Goal: Task Accomplishment & Management: Use online tool/utility

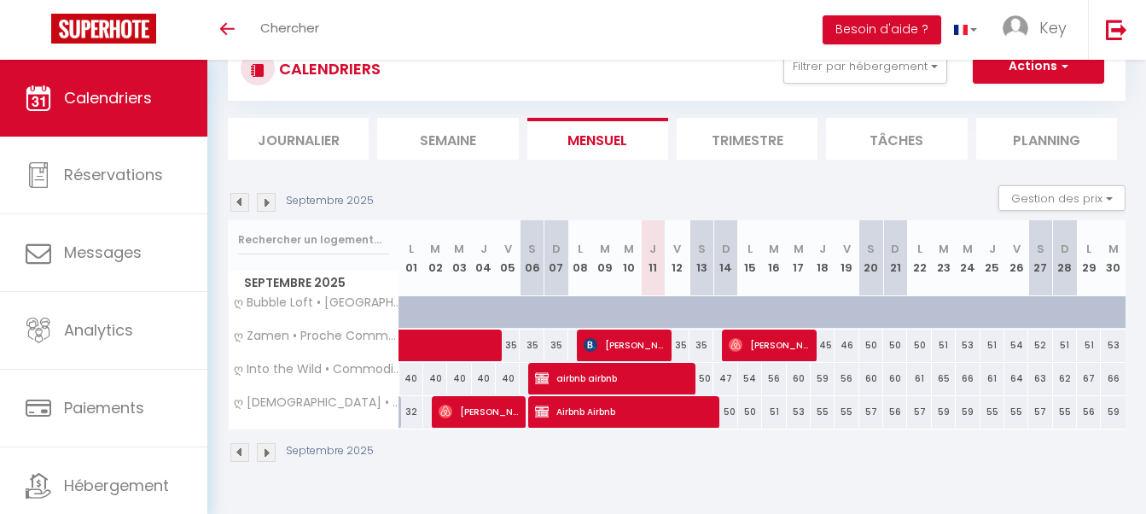
scroll to position [60, 0]
click at [850, 64] on button "Filtrer par hébergement" at bounding box center [865, 66] width 164 height 34
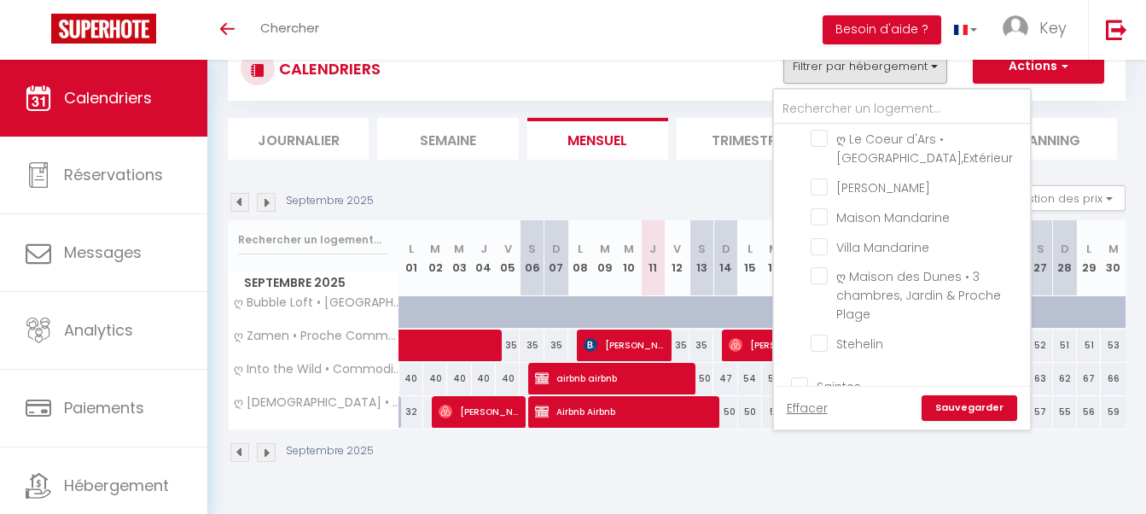
checkbox input "false"
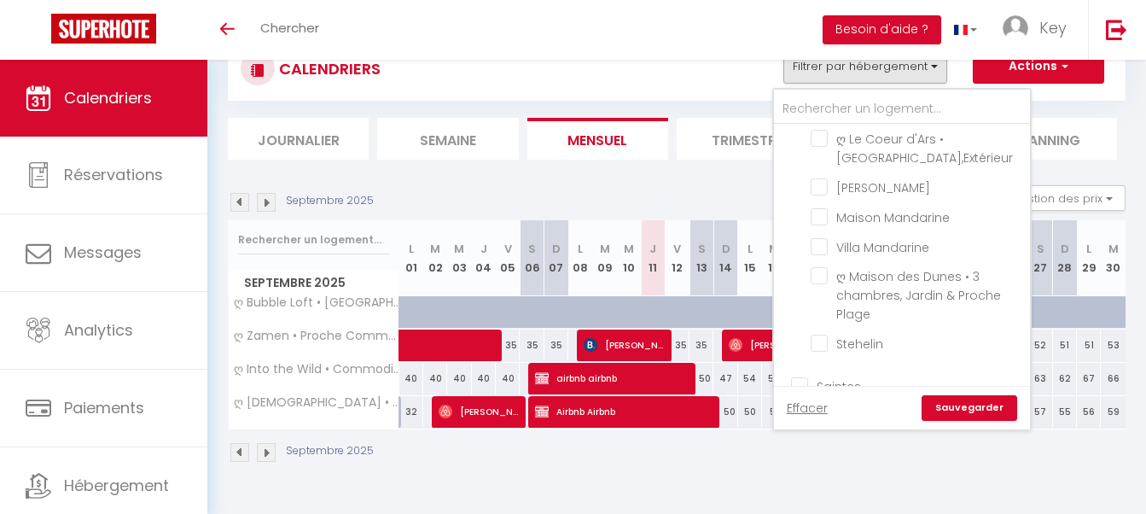
checkbox input "false"
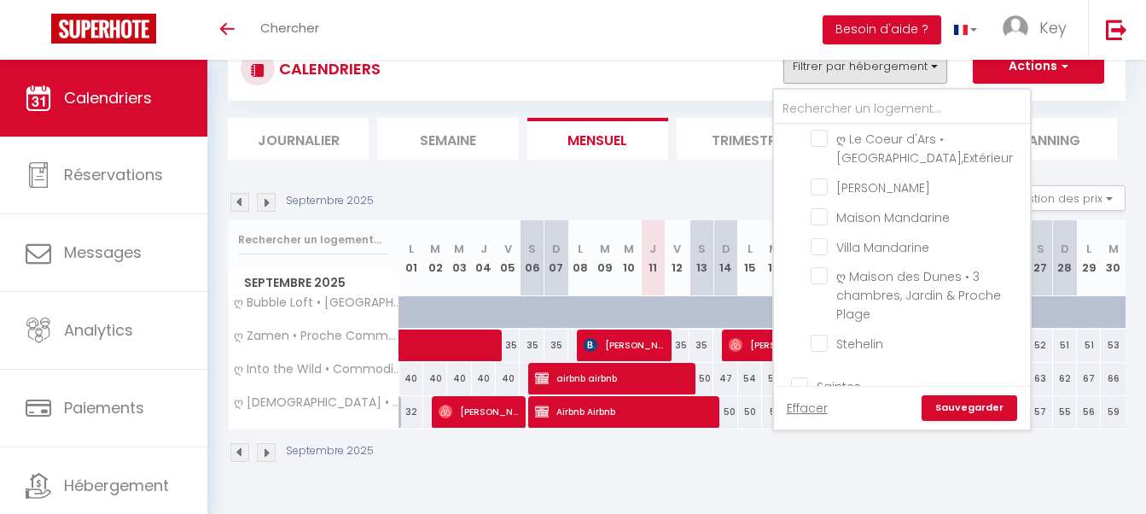
checkbox input "false"
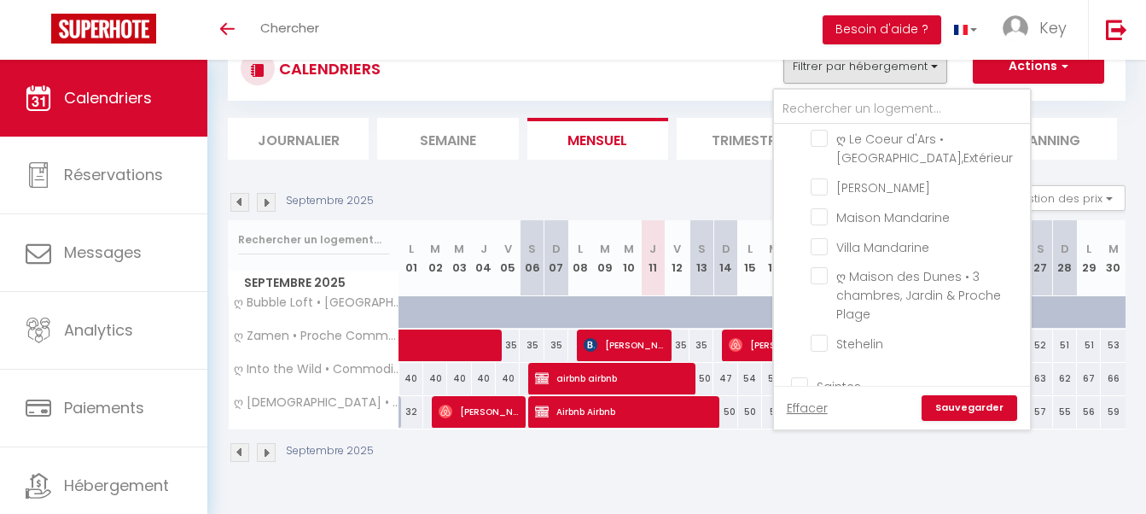
checkbox input "false"
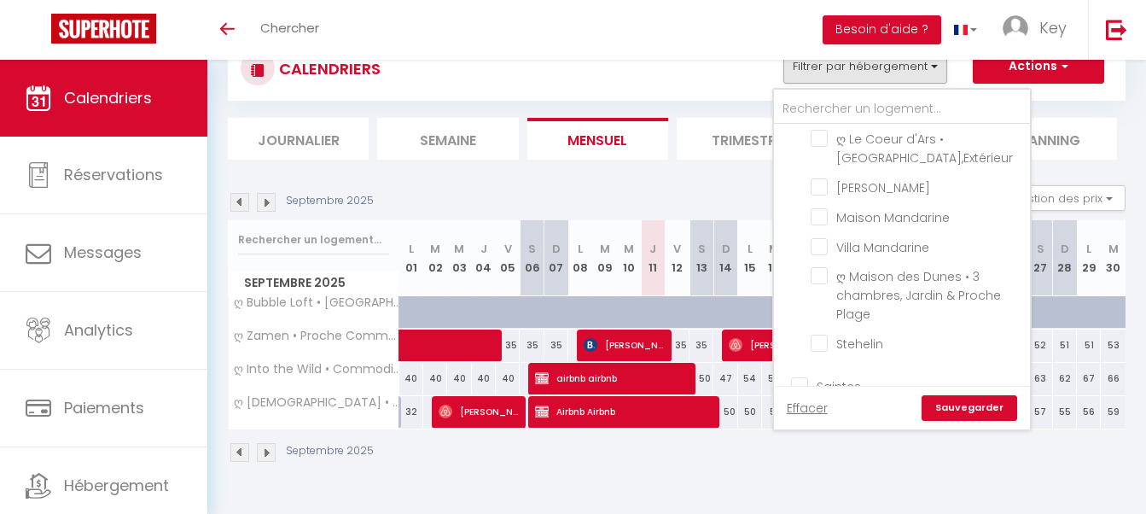
checkbox input "false"
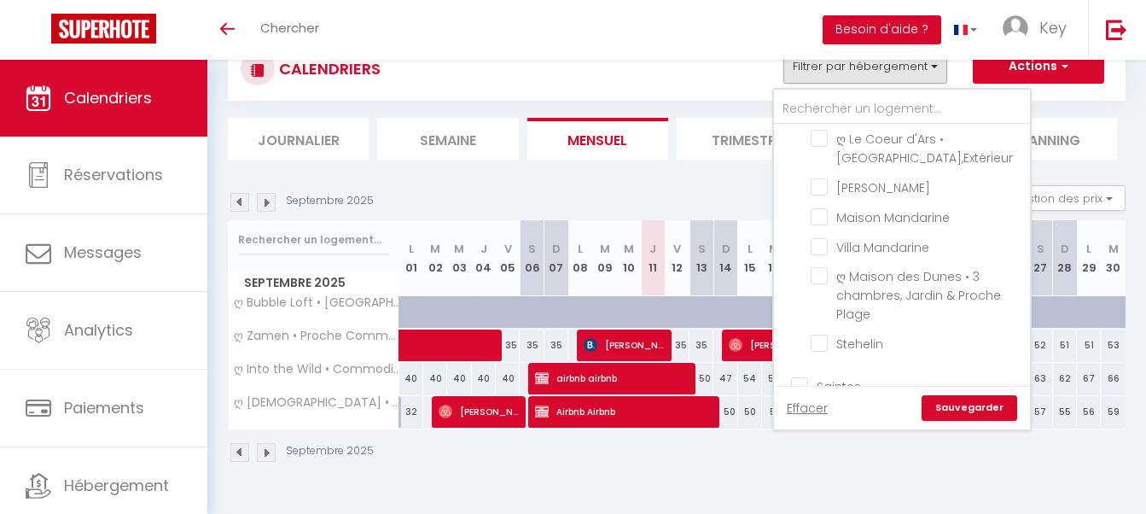
checkbox input "false"
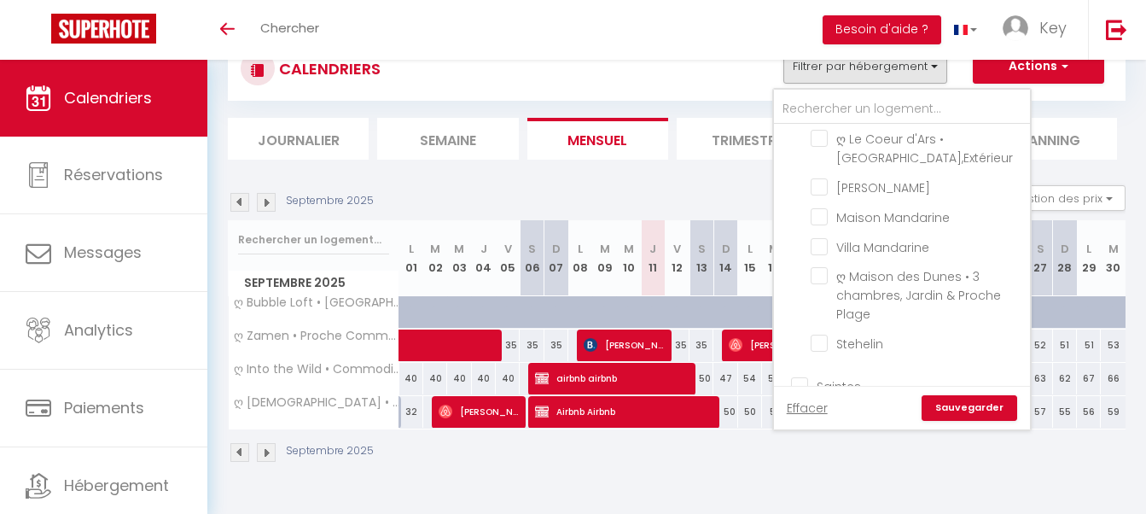
checkbox input "false"
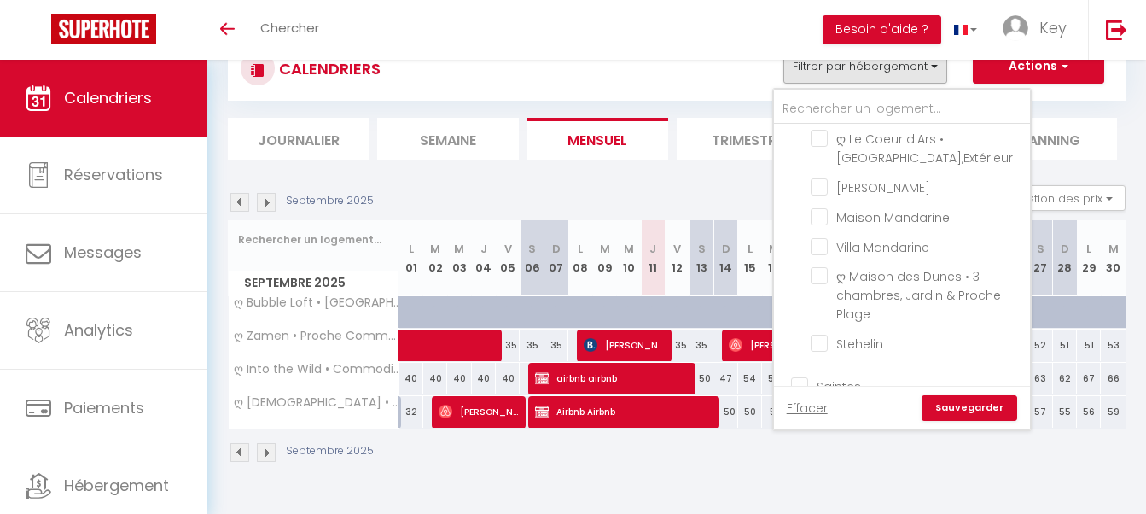
checkbox input "false"
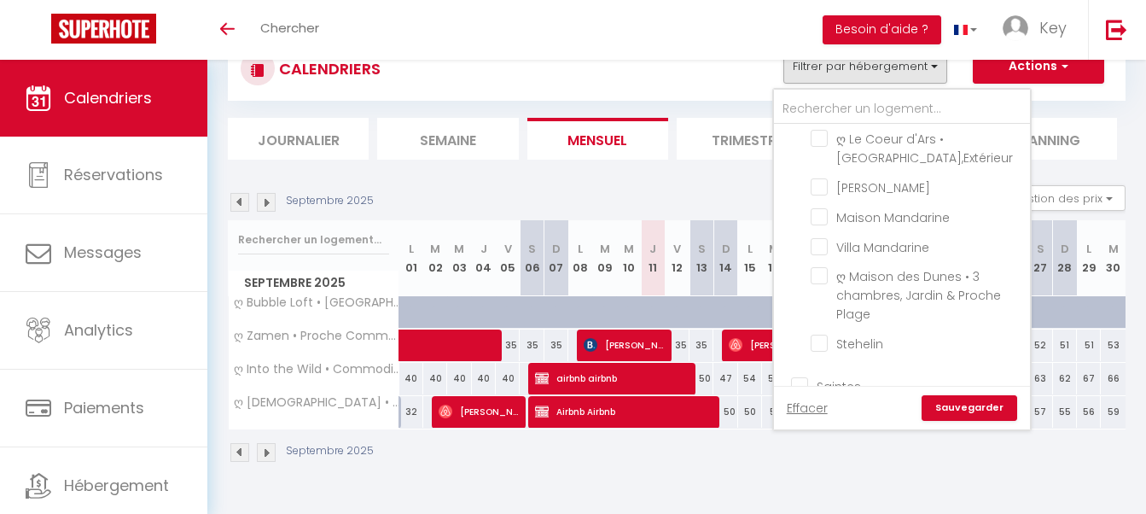
checkbox input "false"
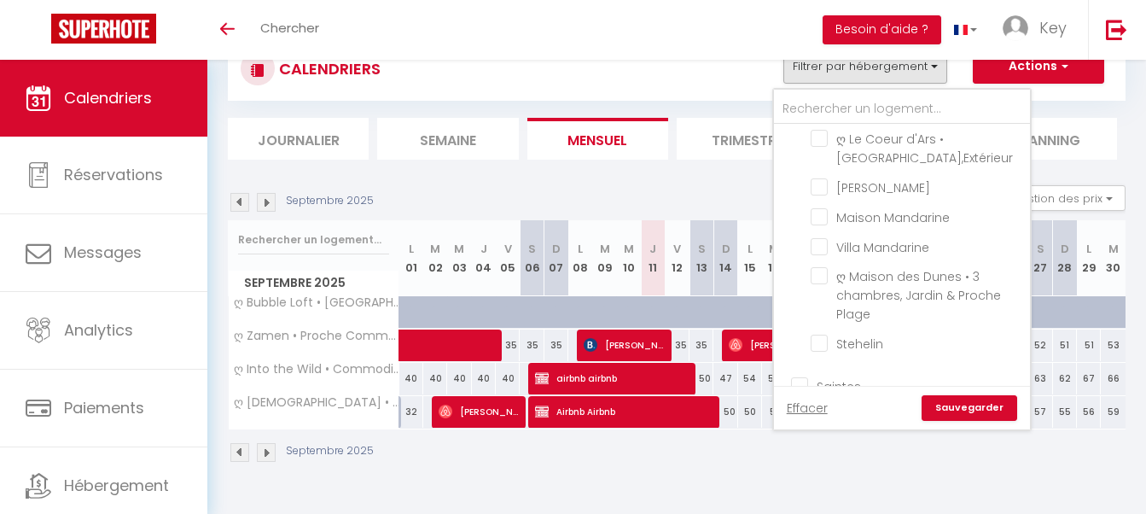
checkbox input "false"
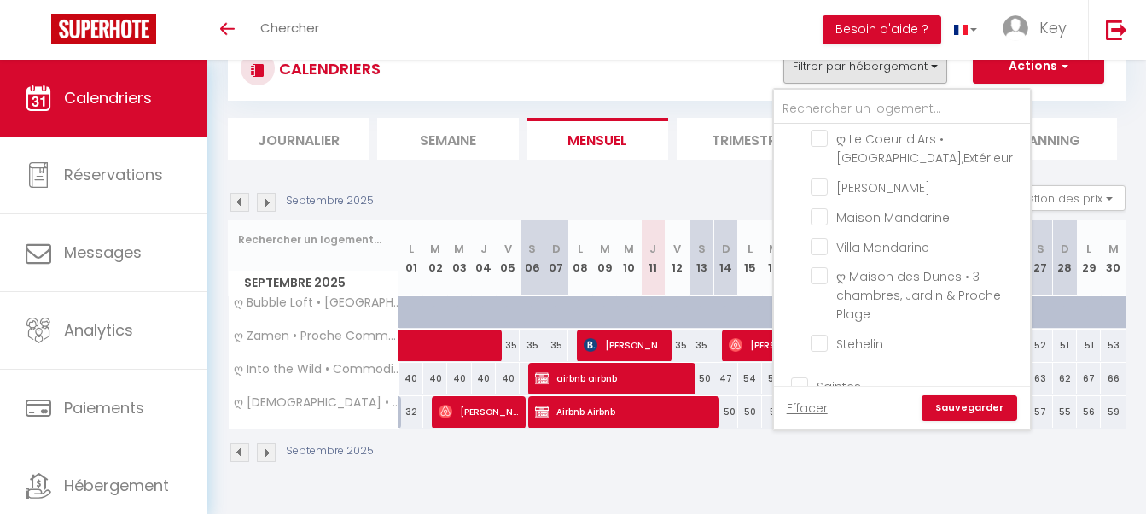
checkbox input "false"
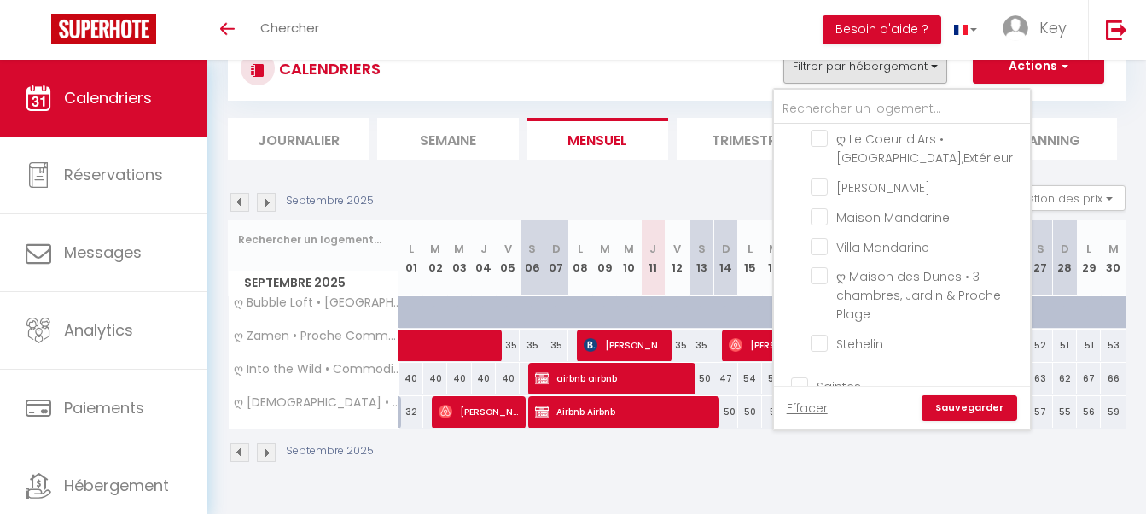
checkbox input "false"
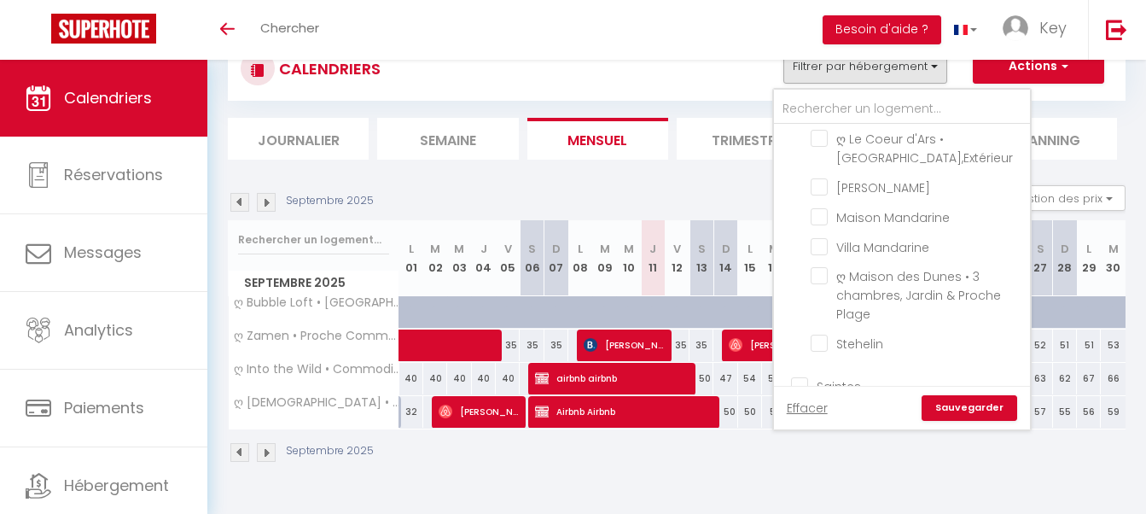
checkbox input "false"
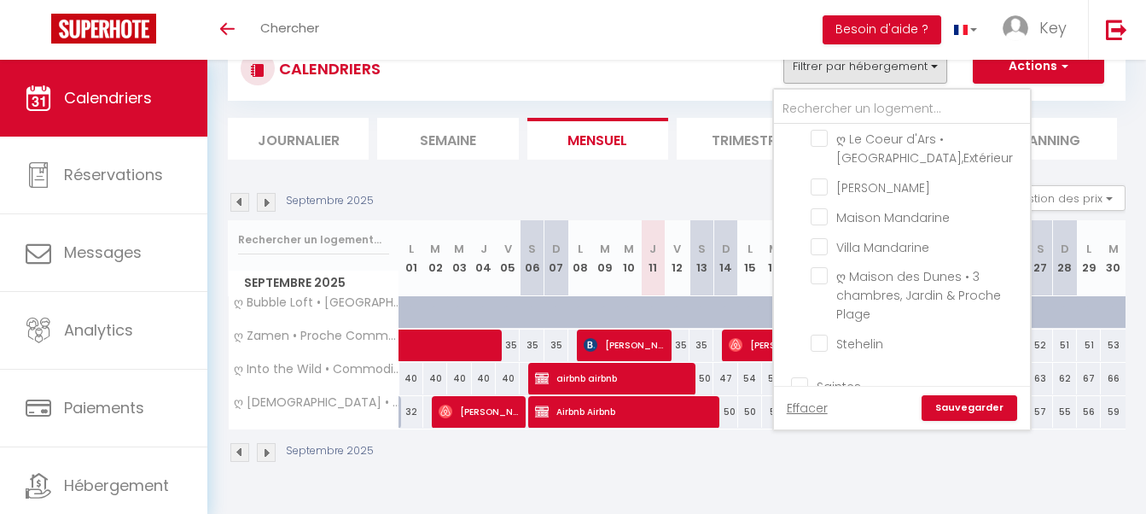
checkbox input "false"
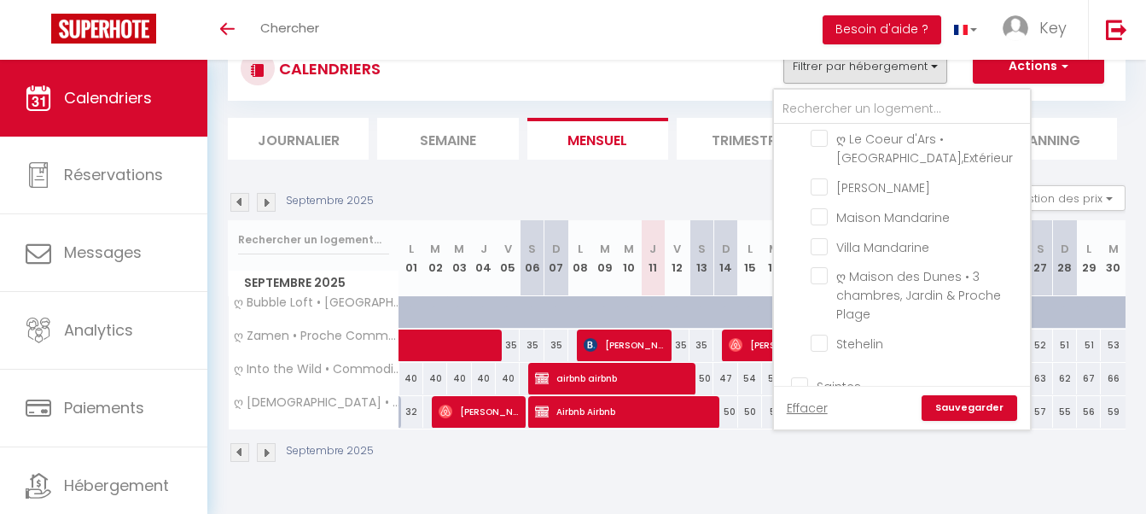
checkbox input "false"
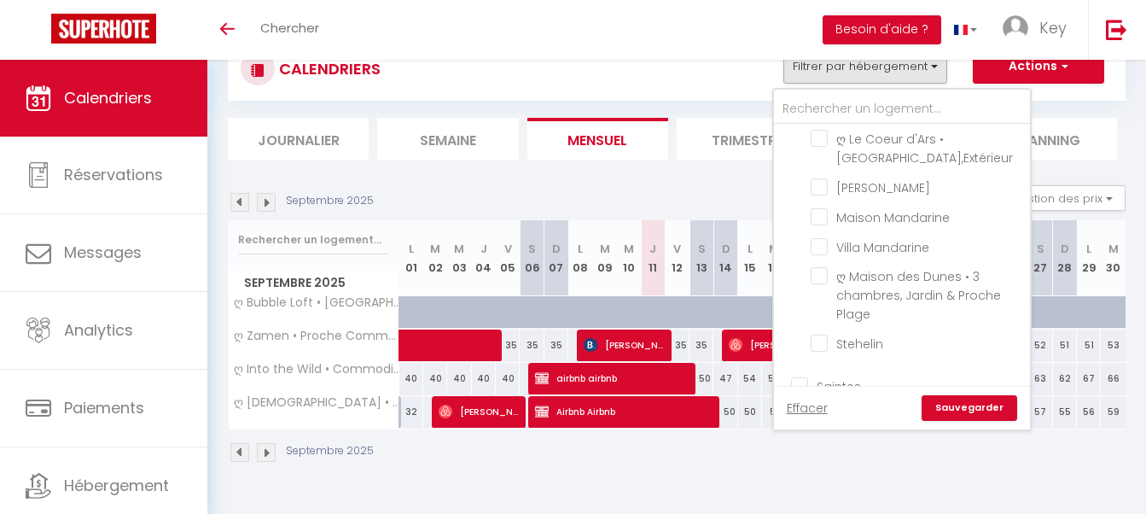
checkbox input "false"
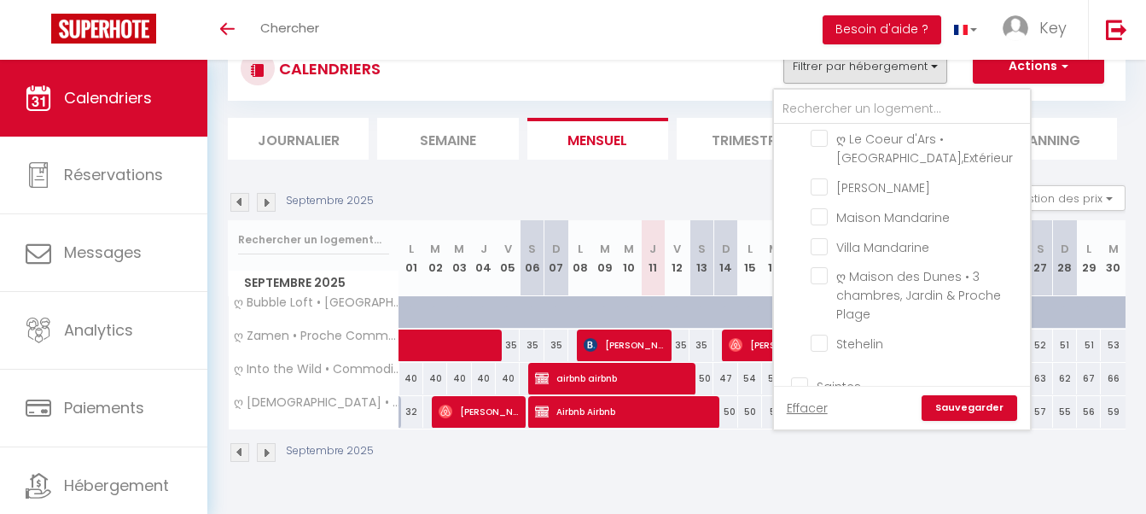
checkbox input "false"
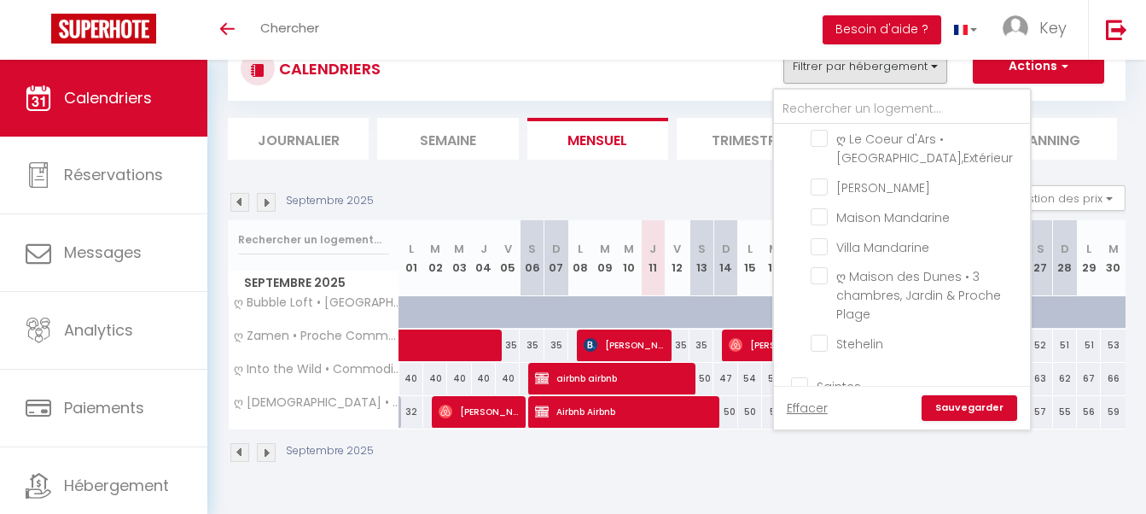
checkbox input "false"
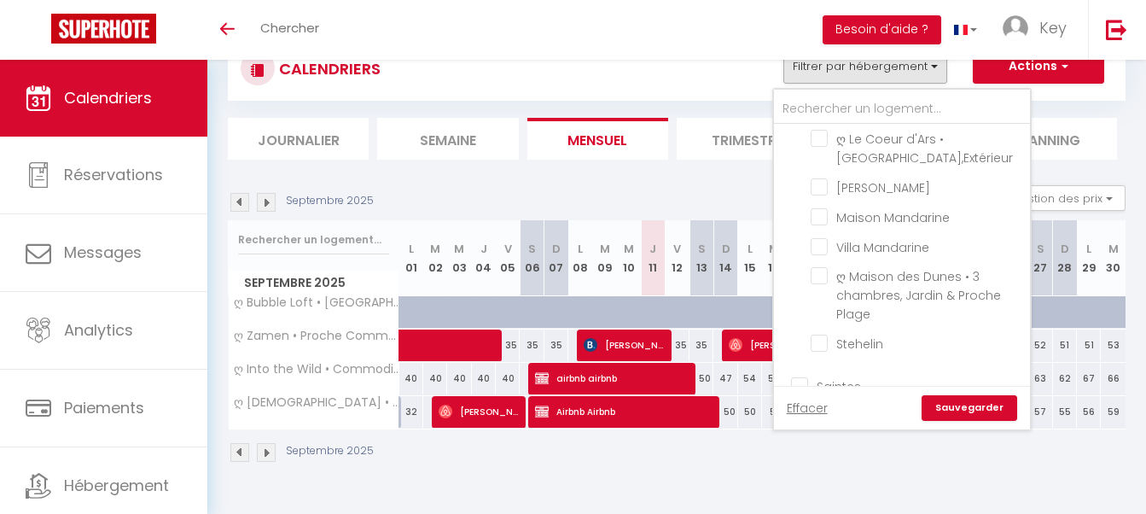
checkbox input "false"
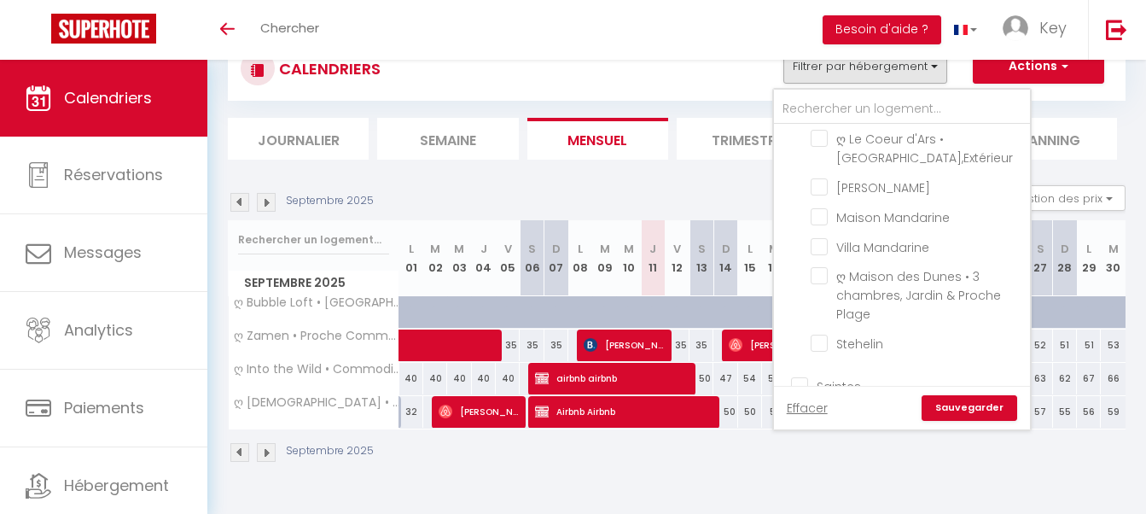
checkbox input "false"
click at [858, 100] on input "text" at bounding box center [902, 109] width 256 height 31
type input "c"
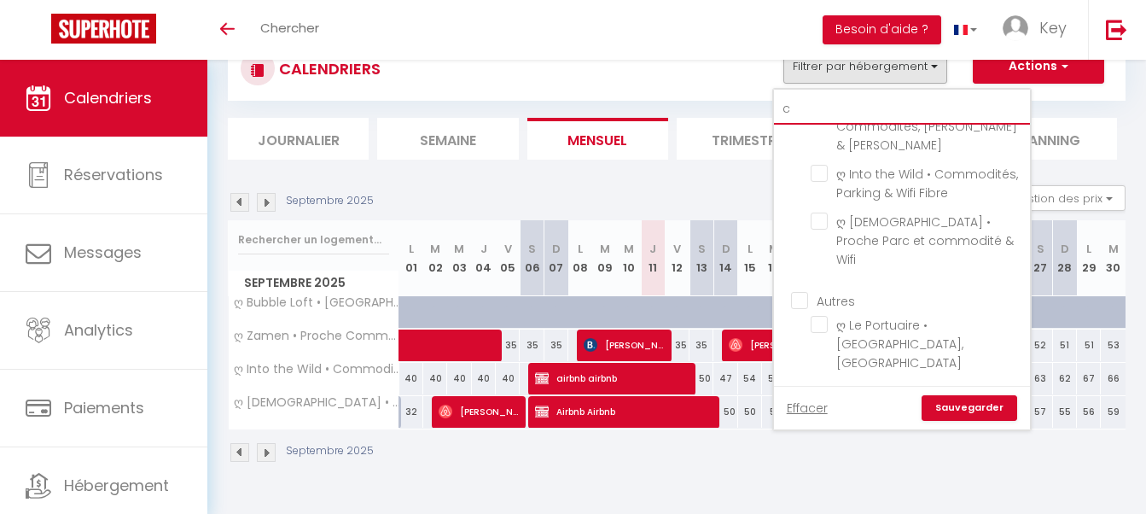
checkbox input "false"
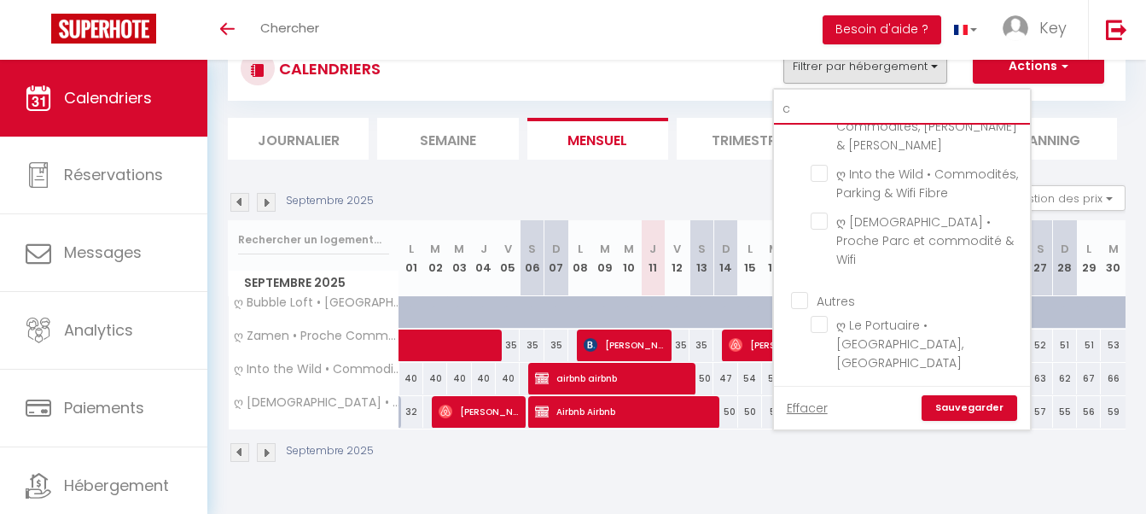
checkbox input "false"
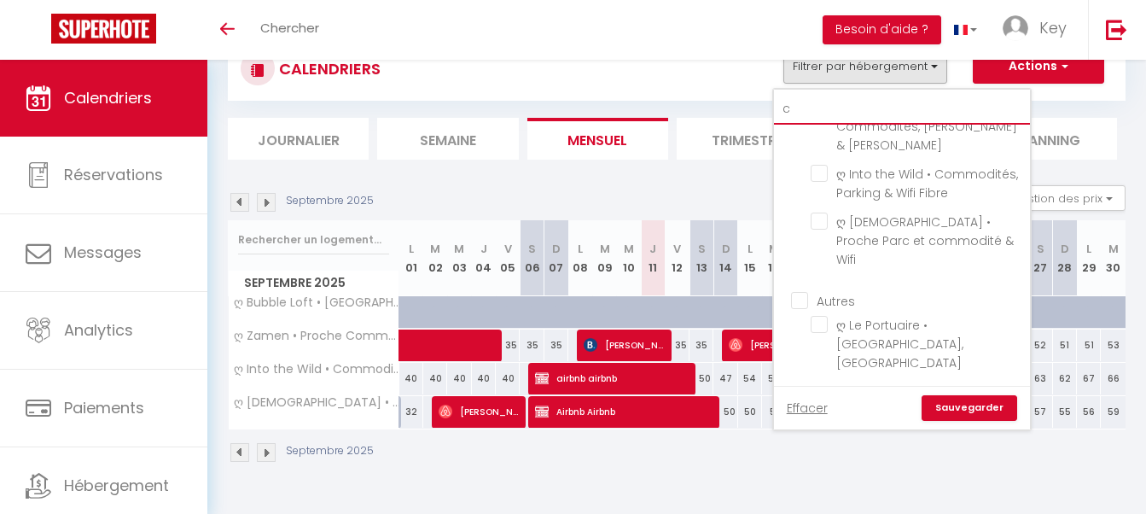
checkbox input "false"
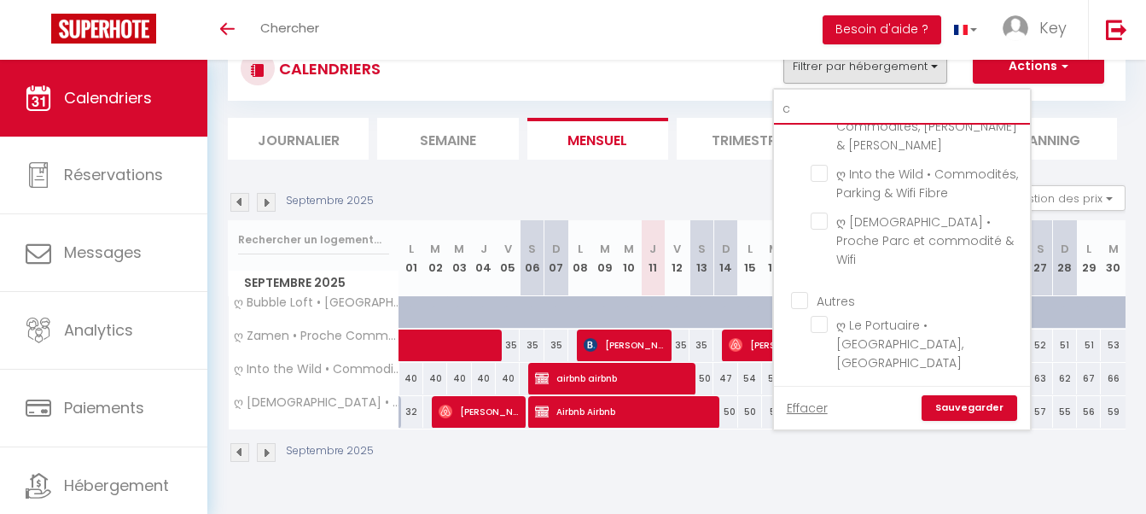
checkbox input "false"
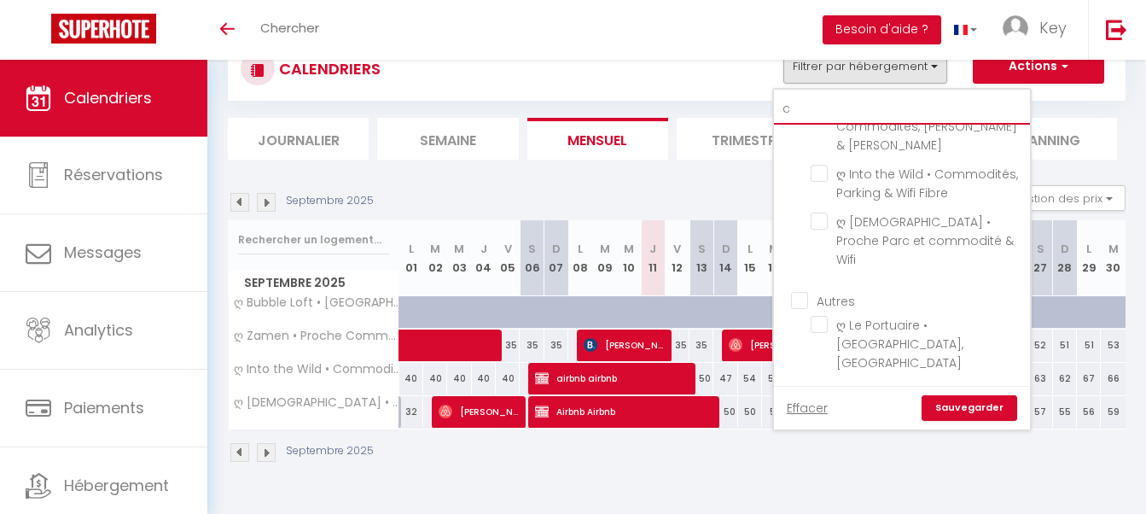
checkbox input "false"
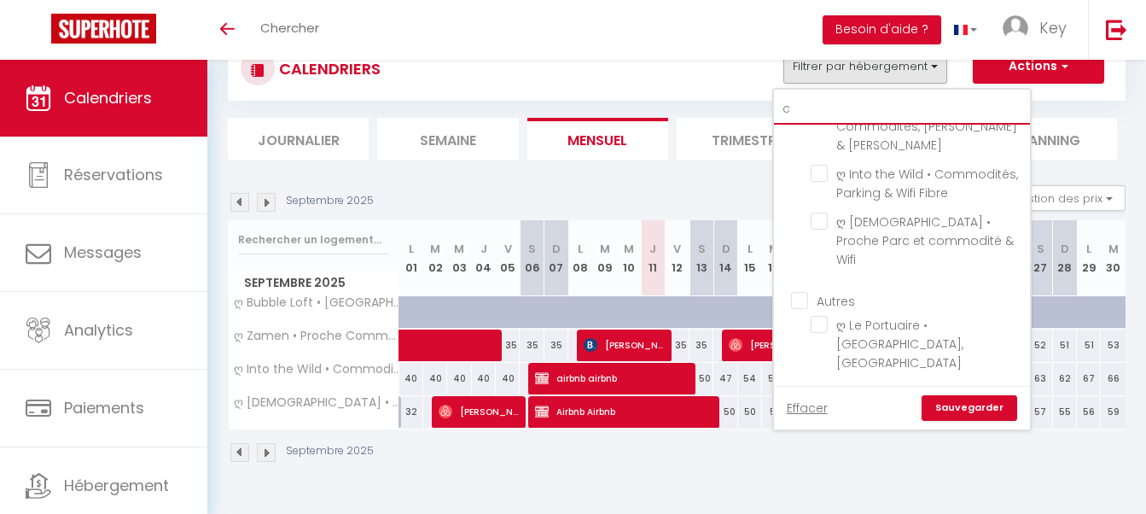
checkbox input "false"
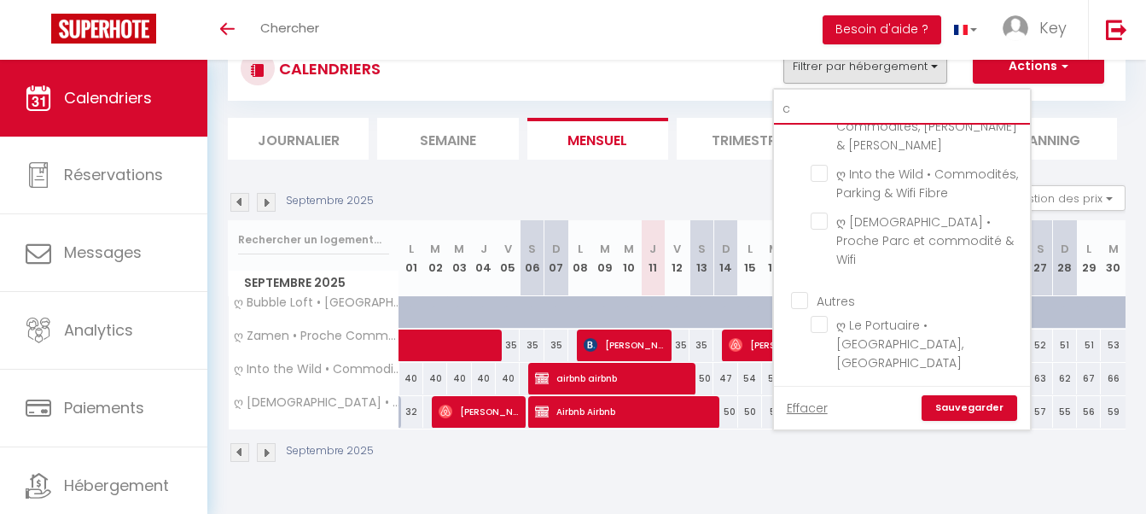
checkbox input "false"
type input "ch"
checkbox input "false"
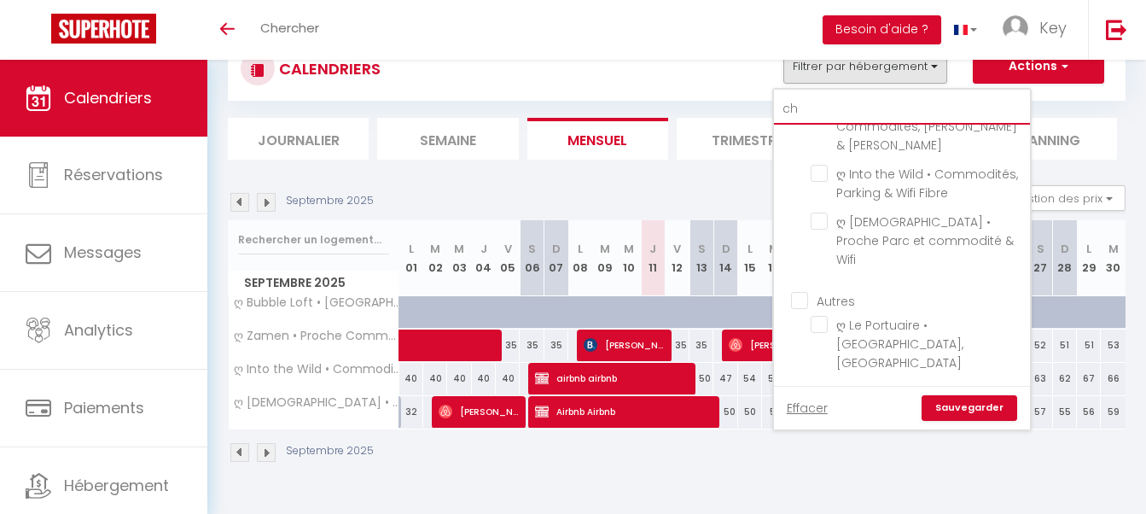
checkbox input "false"
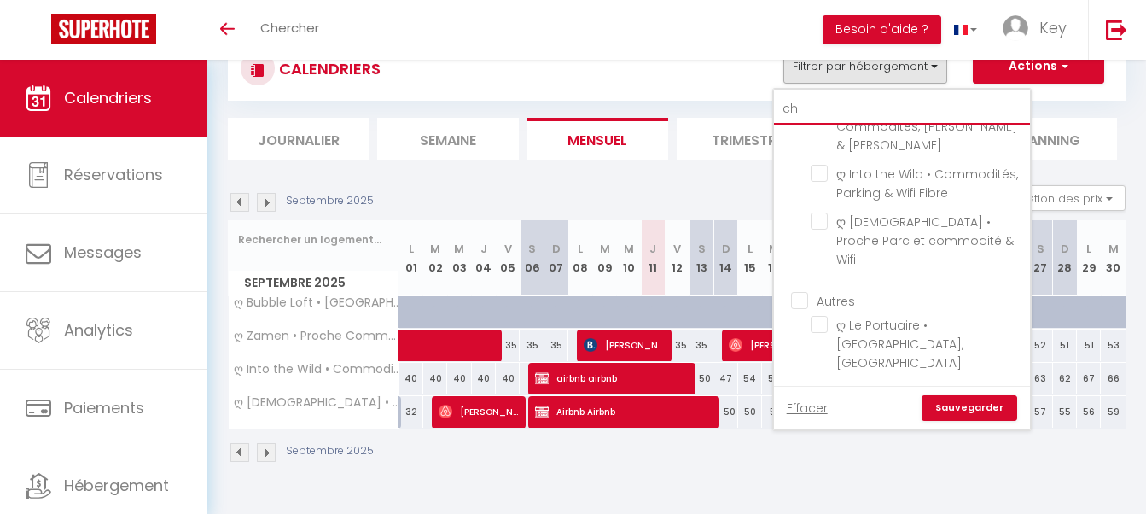
checkbox input "false"
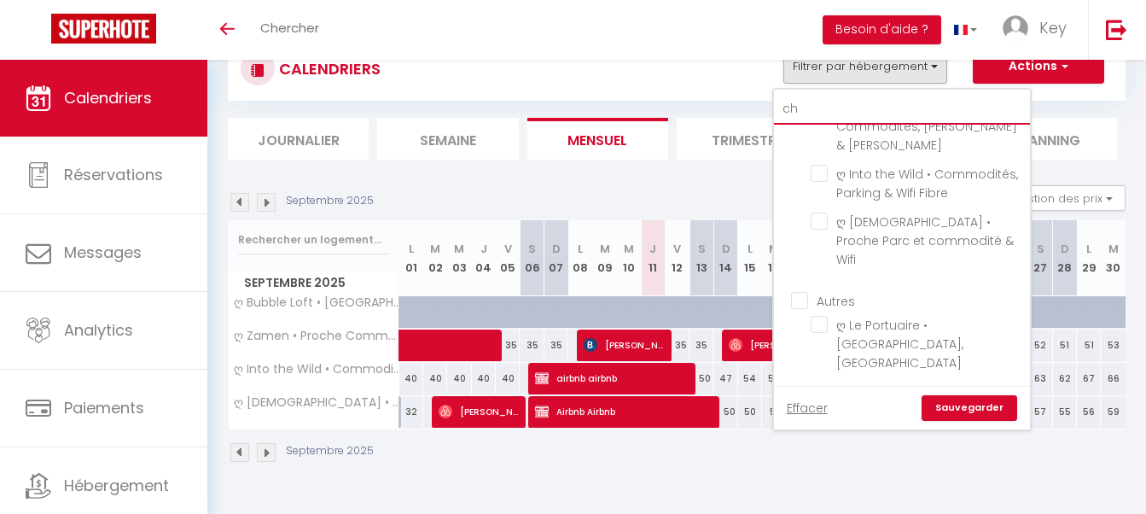
checkbox input "false"
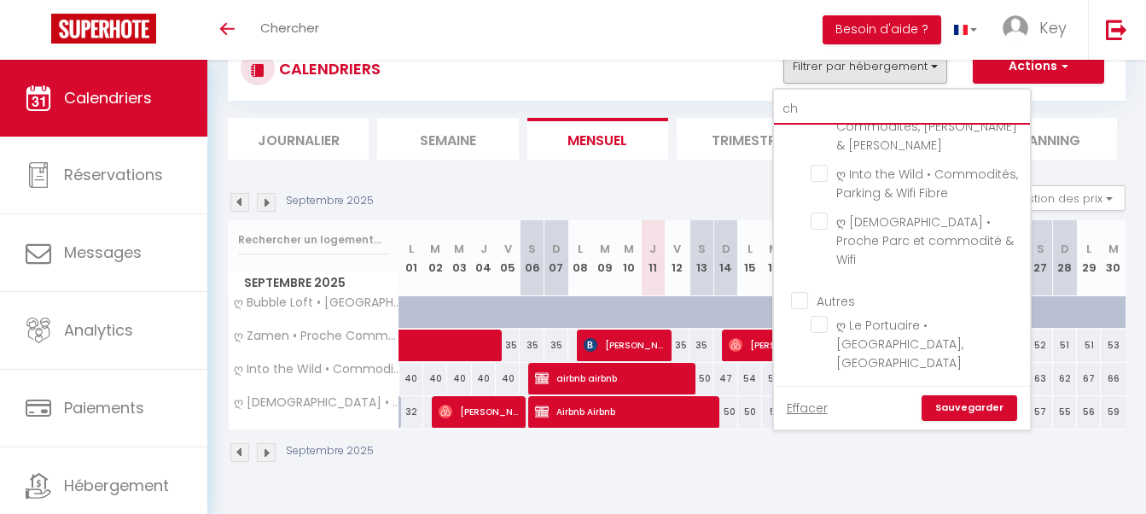
checkbox input "false"
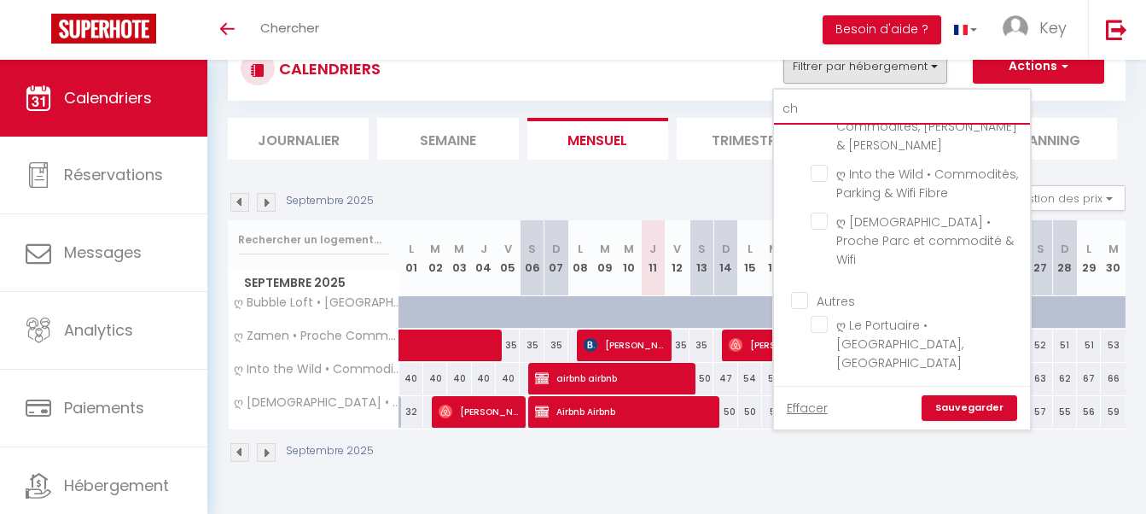
checkbox input "false"
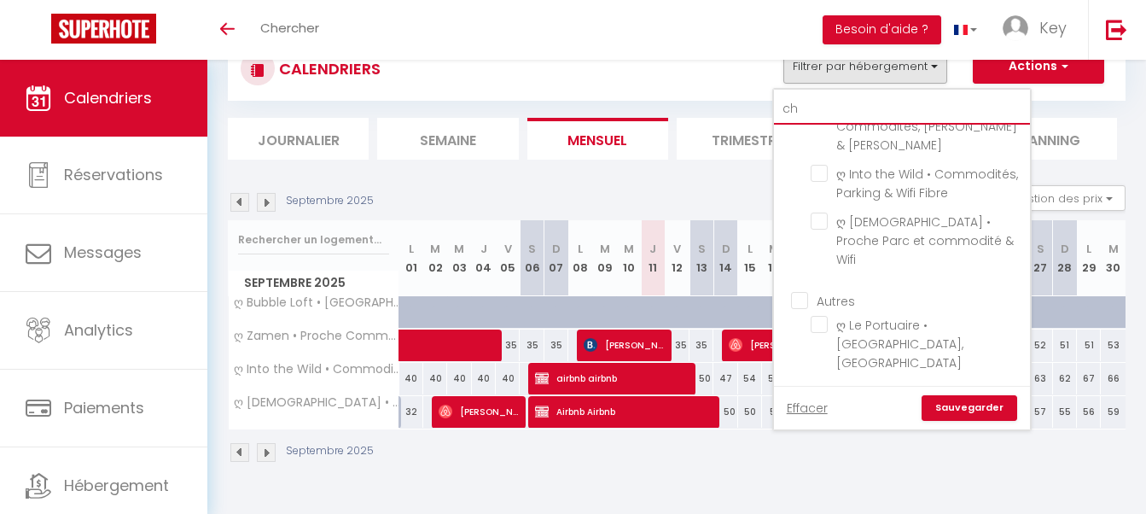
checkbox input "false"
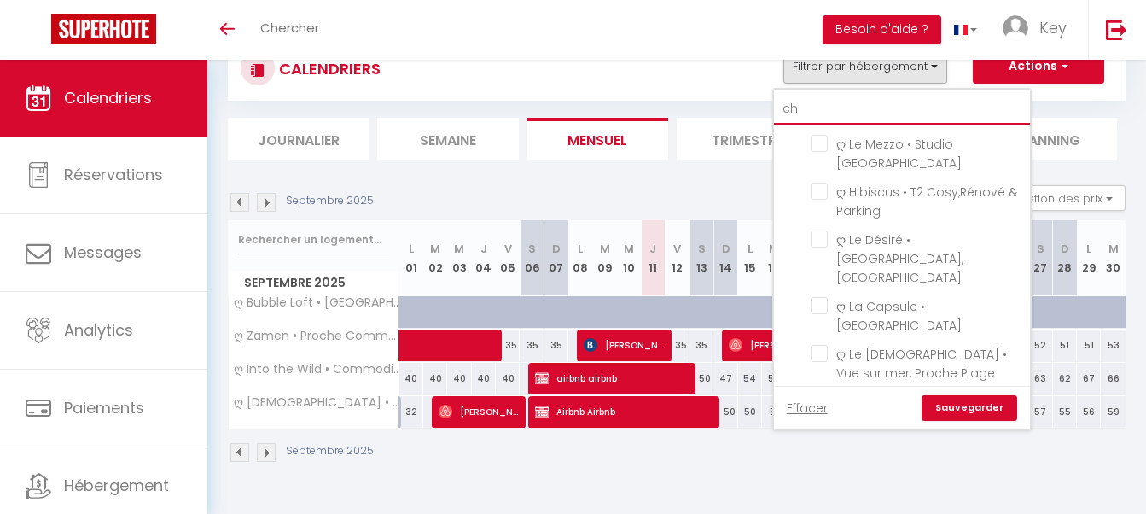
type input "cha"
checkbox input "false"
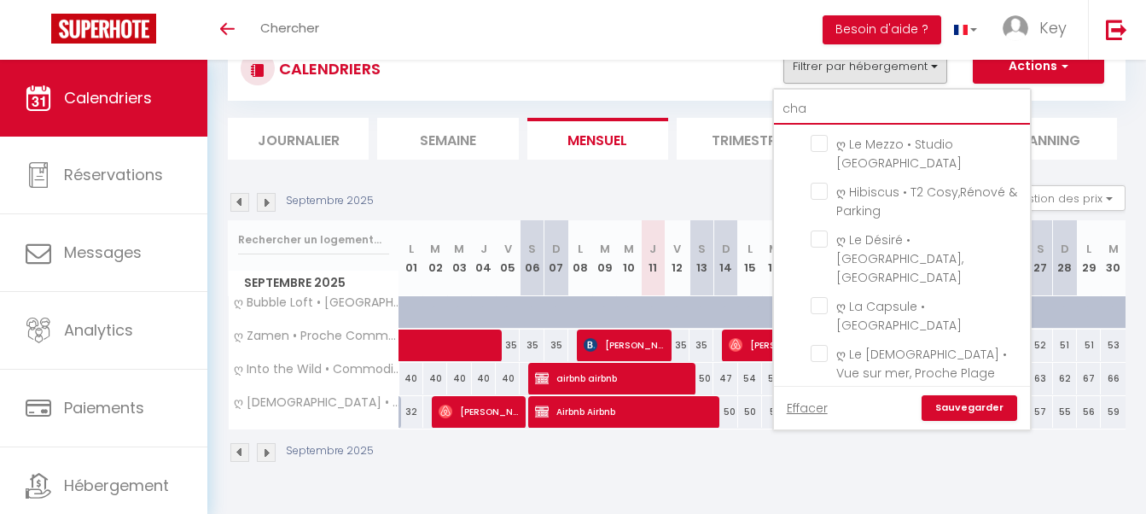
checkbox input "false"
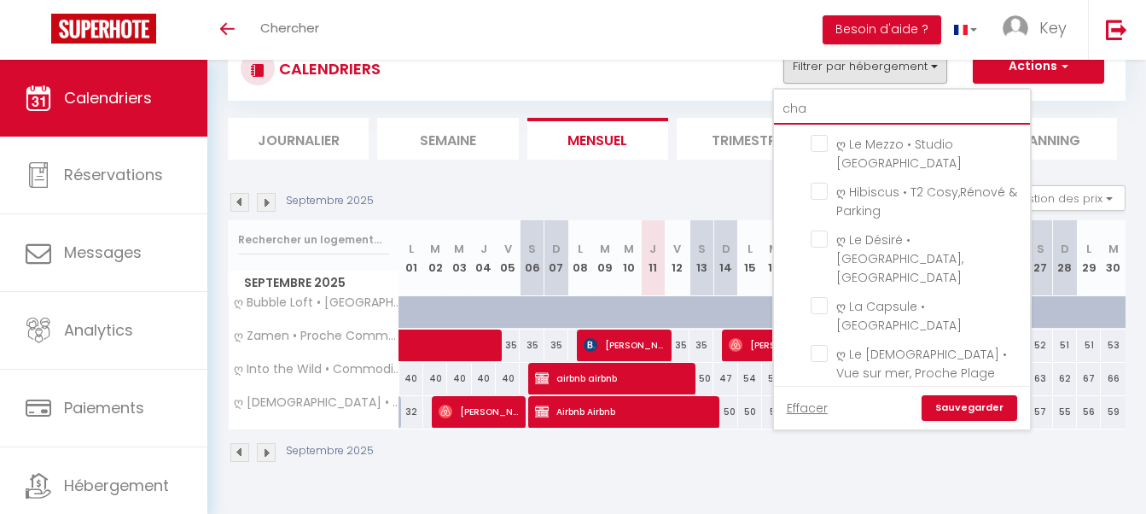
checkbox input "false"
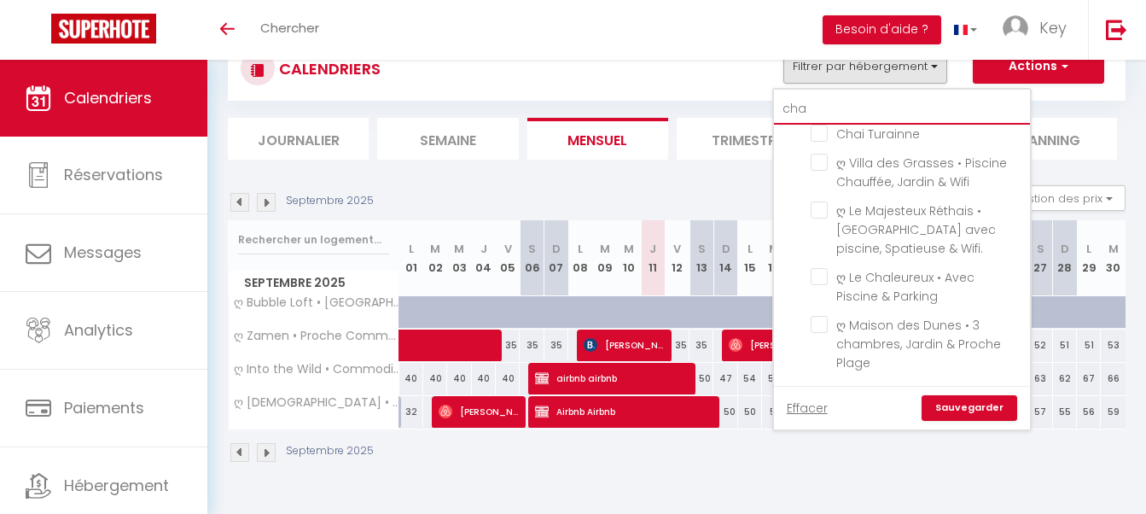
scroll to position [488, 0]
type input "chal"
checkbox input "false"
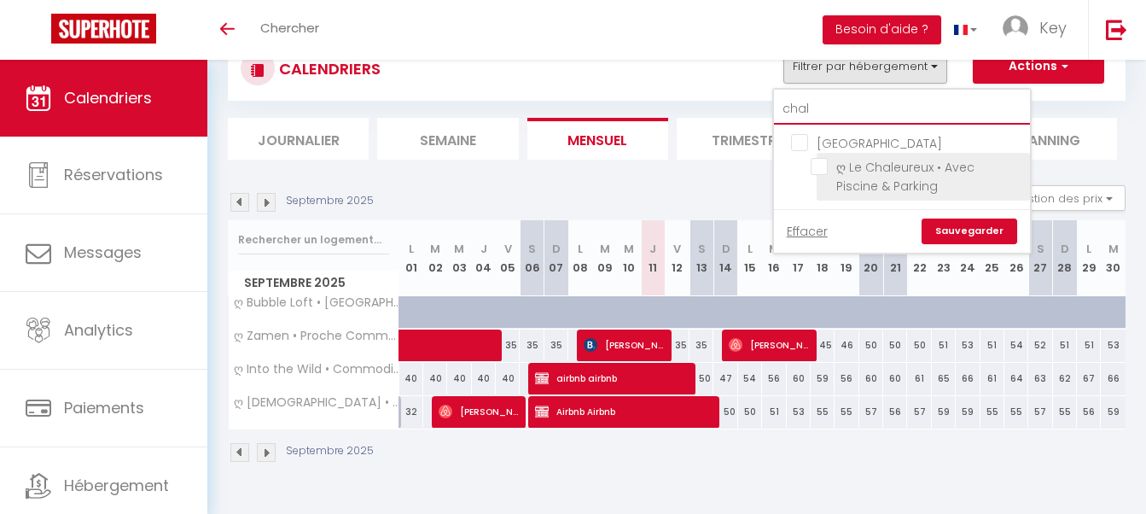
type input "chal"
click at [821, 164] on input "ღ Le Chaleureux • Avec Piscine & Parking" at bounding box center [916, 166] width 213 height 17
checkbox input "true"
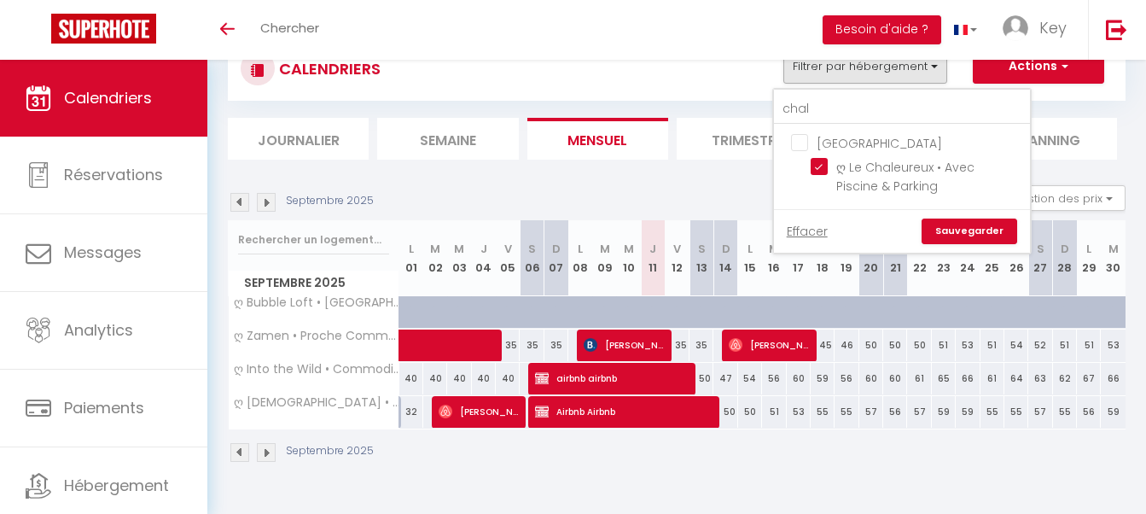
click at [985, 223] on link "Sauvegarder" at bounding box center [969, 231] width 96 height 26
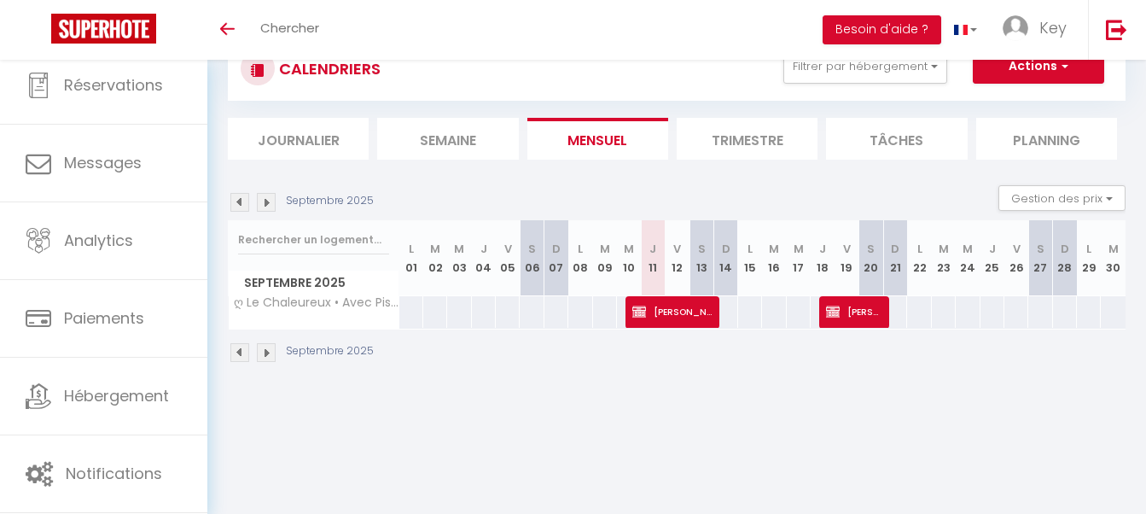
click at [852, 305] on span "[PERSON_NAME]" at bounding box center [853, 311] width 55 height 32
select select "KO"
select select
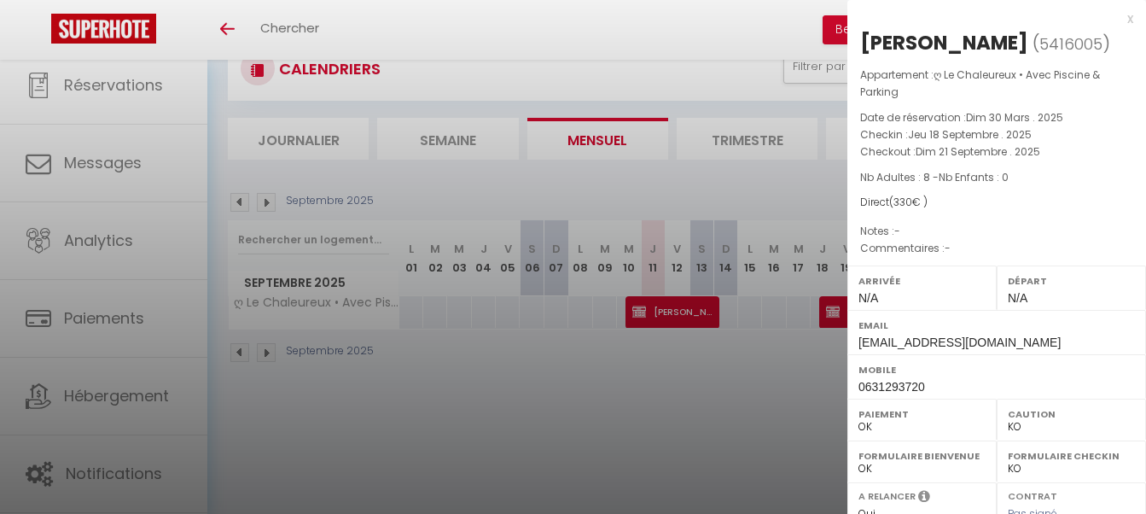
click at [729, 412] on div at bounding box center [573, 257] width 1146 height 514
